Goal: Entertainment & Leisure: Browse casually

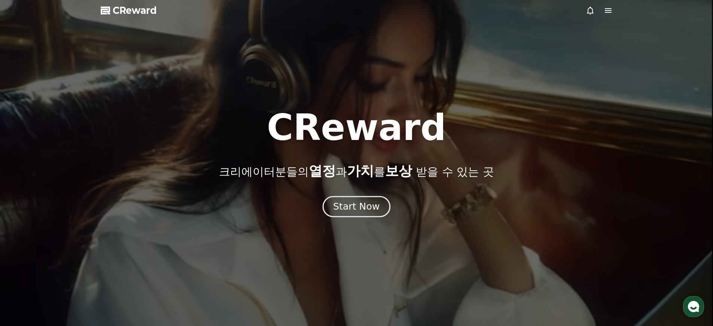
click at [358, 215] on button "Start Now" at bounding box center [357, 206] width 68 height 21
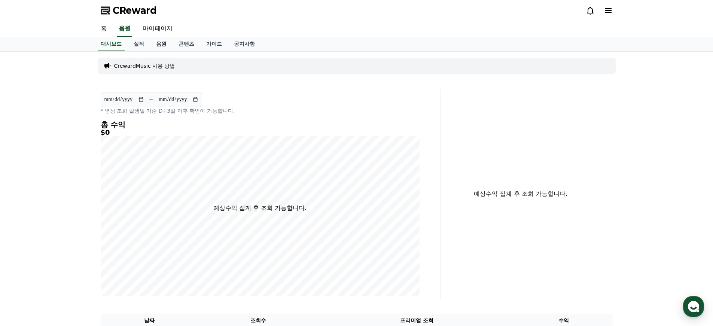
click at [155, 47] on link "음원" at bounding box center [161, 44] width 22 height 14
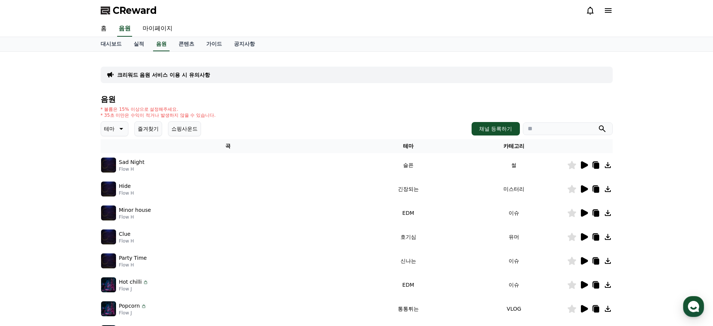
click at [116, 128] on icon at bounding box center [120, 128] width 9 height 9
click at [115, 203] on button "어두운" at bounding box center [113, 205] width 22 height 16
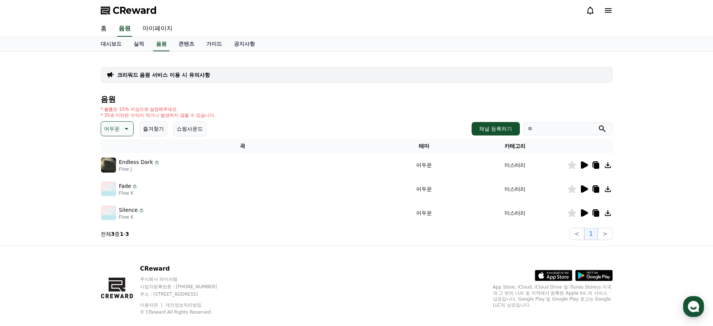
click at [588, 164] on icon at bounding box center [583, 165] width 9 height 9
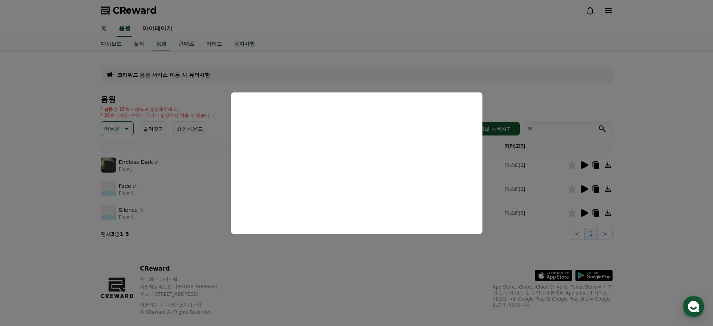
click at [539, 97] on button "close modal" at bounding box center [356, 163] width 713 height 326
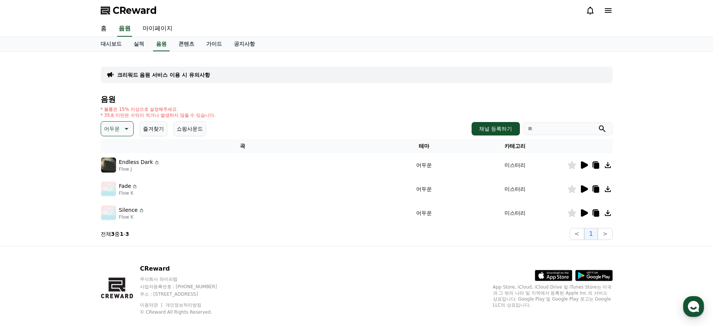
click at [584, 189] on icon at bounding box center [584, 188] width 7 height 7
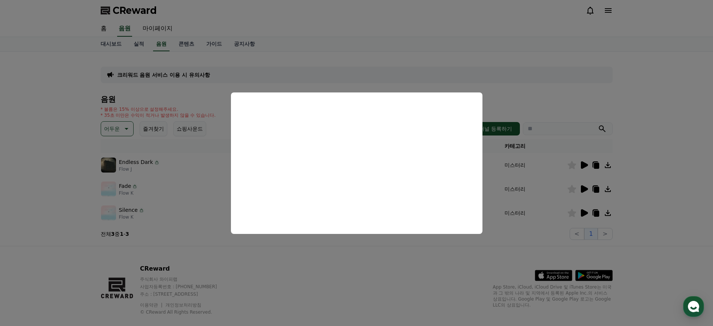
click at [580, 88] on button "close modal" at bounding box center [356, 163] width 713 height 326
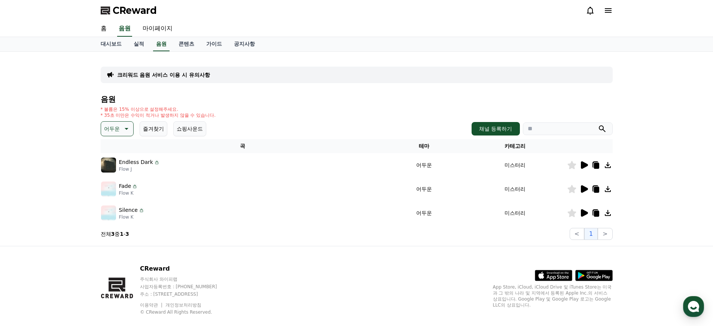
click at [584, 213] on icon at bounding box center [584, 212] width 7 height 7
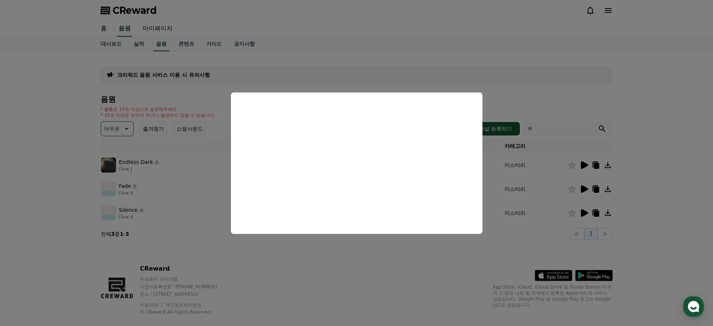
click at [596, 88] on button "close modal" at bounding box center [356, 163] width 713 height 326
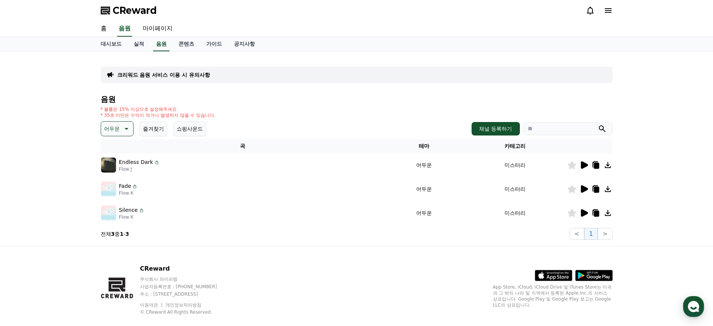
click at [127, 131] on icon at bounding box center [125, 128] width 9 height 9
click at [113, 196] on button "긴장되는" at bounding box center [115, 190] width 27 height 16
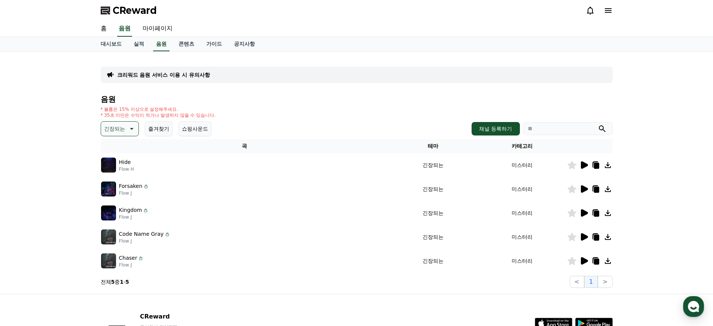
click at [581, 164] on icon at bounding box center [584, 164] width 7 height 7
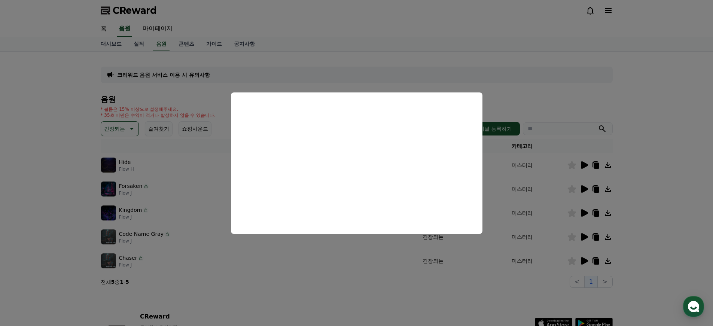
click at [355, 254] on button "close modal" at bounding box center [356, 163] width 713 height 326
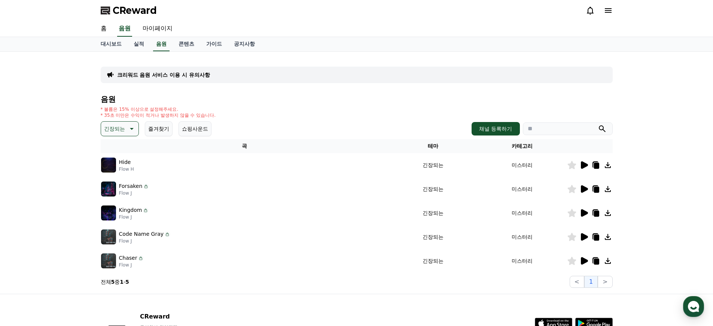
click at [584, 188] on icon at bounding box center [584, 188] width 7 height 7
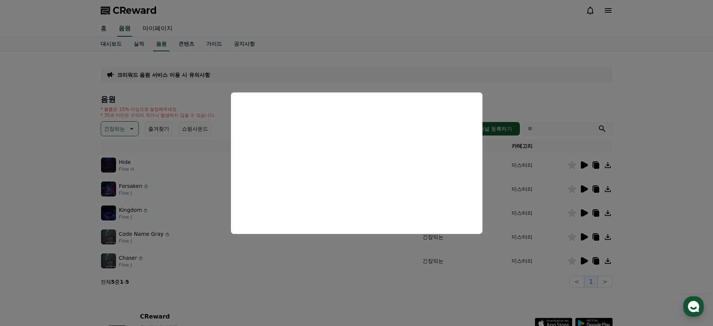
click at [673, 165] on button "close modal" at bounding box center [356, 163] width 713 height 326
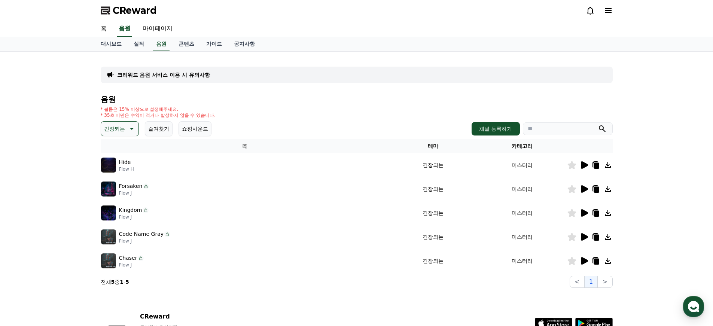
click at [585, 211] on icon at bounding box center [583, 213] width 9 height 9
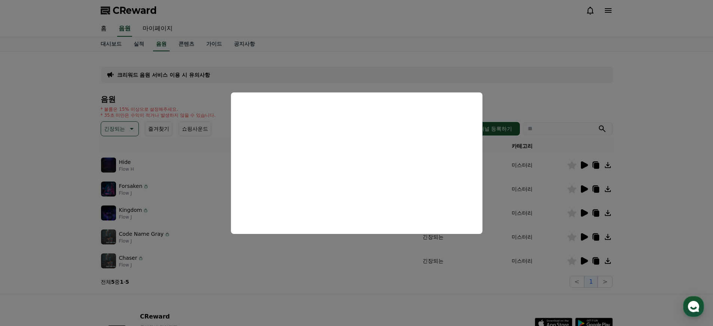
click at [710, 197] on button "close modal" at bounding box center [356, 163] width 713 height 326
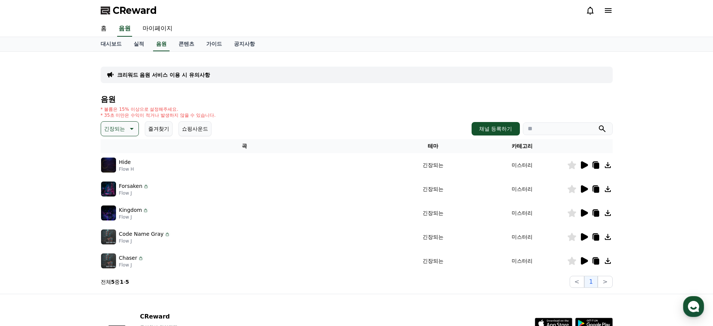
click at [583, 237] on icon at bounding box center [584, 236] width 7 height 7
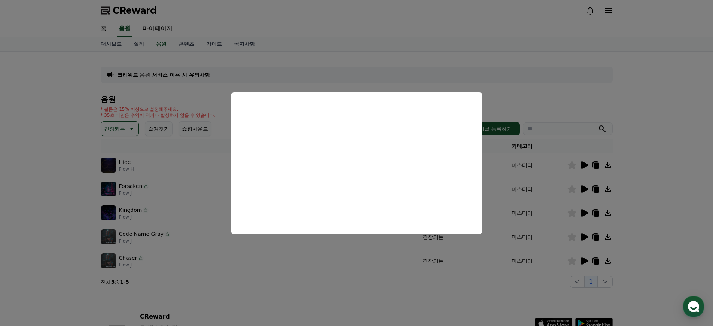
click at [684, 212] on button "close modal" at bounding box center [356, 163] width 713 height 326
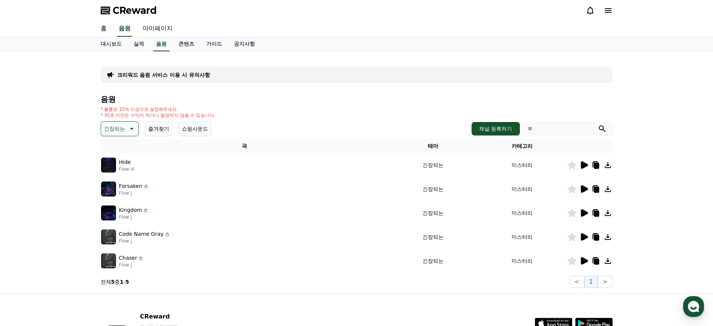
click at [606, 236] on icon at bounding box center [608, 237] width 6 height 6
click at [587, 259] on icon at bounding box center [583, 260] width 9 height 9
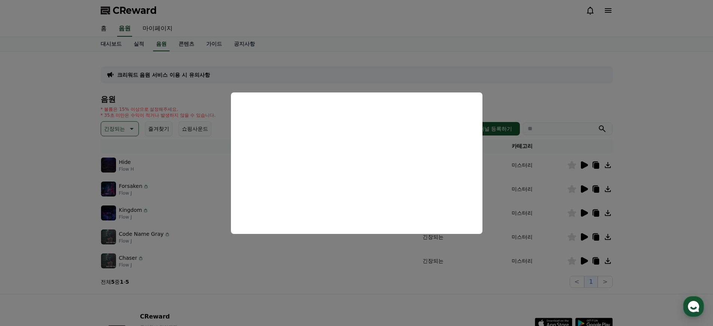
click at [330, 268] on button "close modal" at bounding box center [356, 163] width 713 height 326
